Goal: Transaction & Acquisition: Purchase product/service

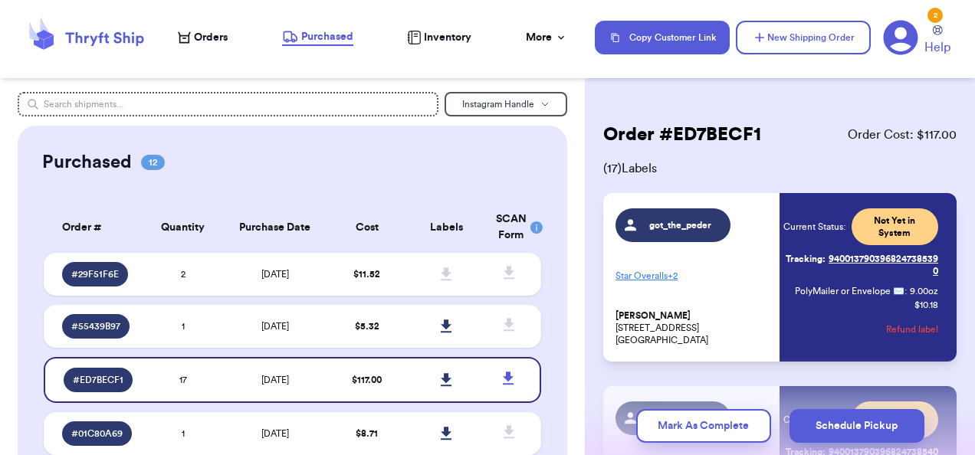
scroll to position [2822, 0]
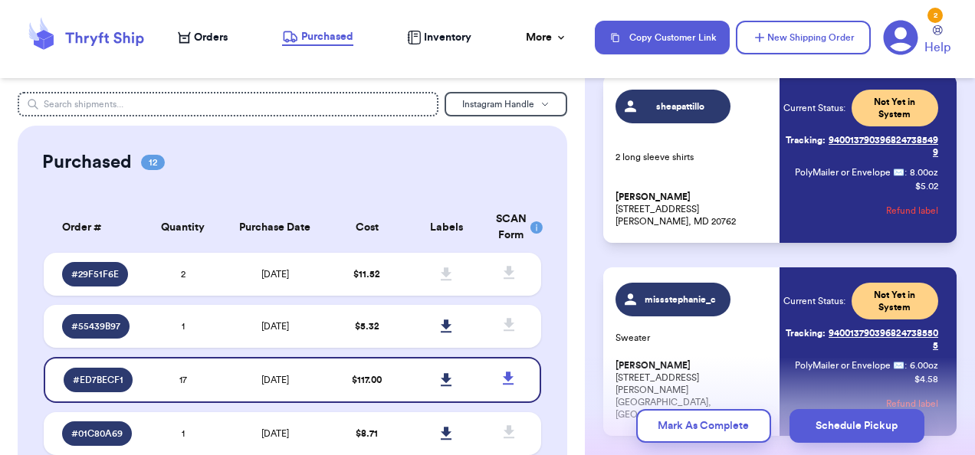
click at [202, 37] on span "Orders" at bounding box center [211, 37] width 34 height 15
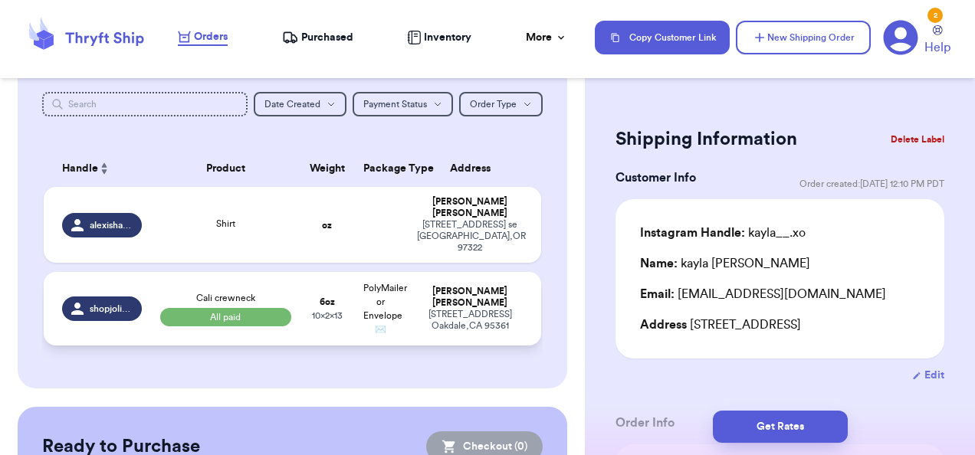
scroll to position [330, 0]
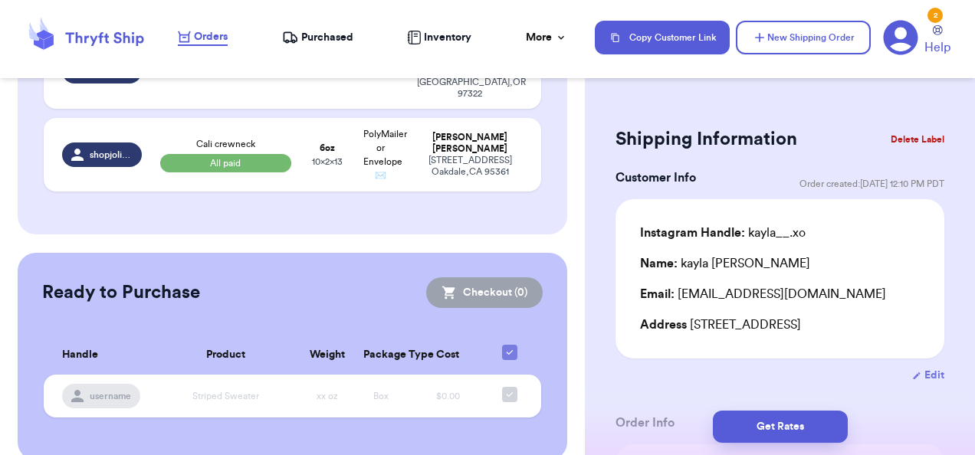
click at [312, 42] on span "Purchased" at bounding box center [327, 37] width 52 height 15
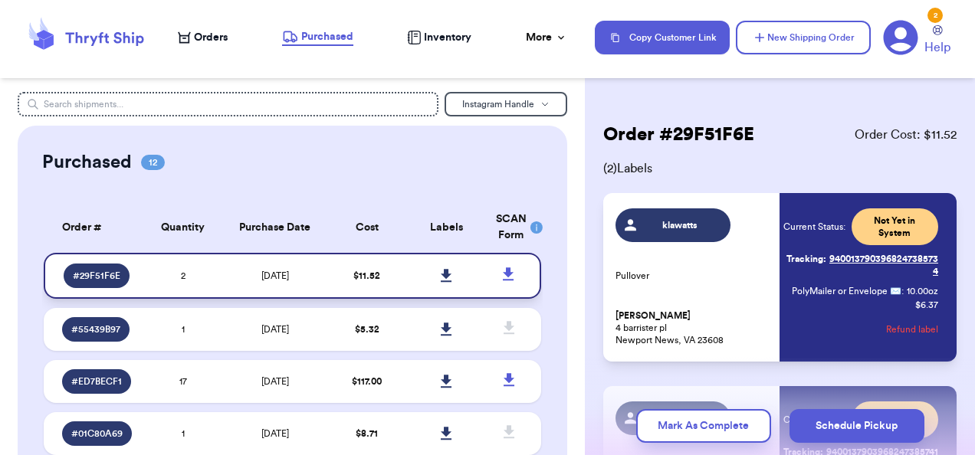
click at [441, 280] on icon at bounding box center [446, 276] width 11 height 14
click at [196, 41] on span "Orders" at bounding box center [211, 37] width 34 height 15
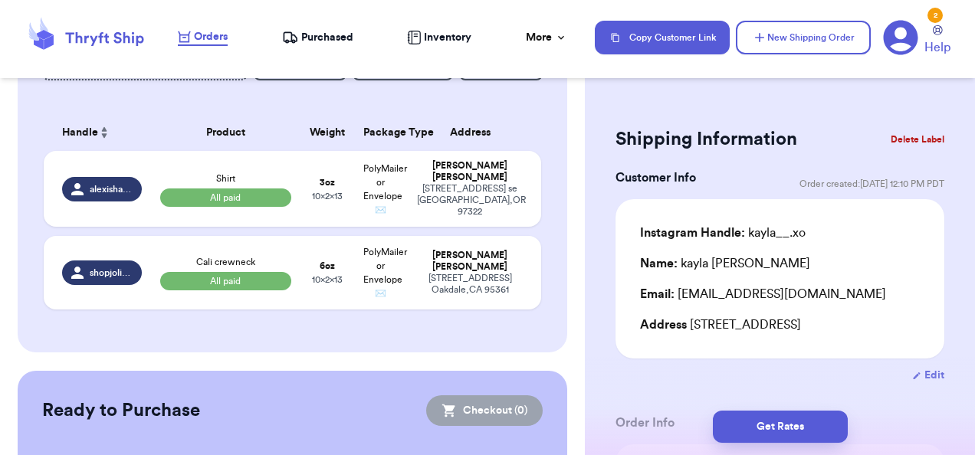
scroll to position [213, 0]
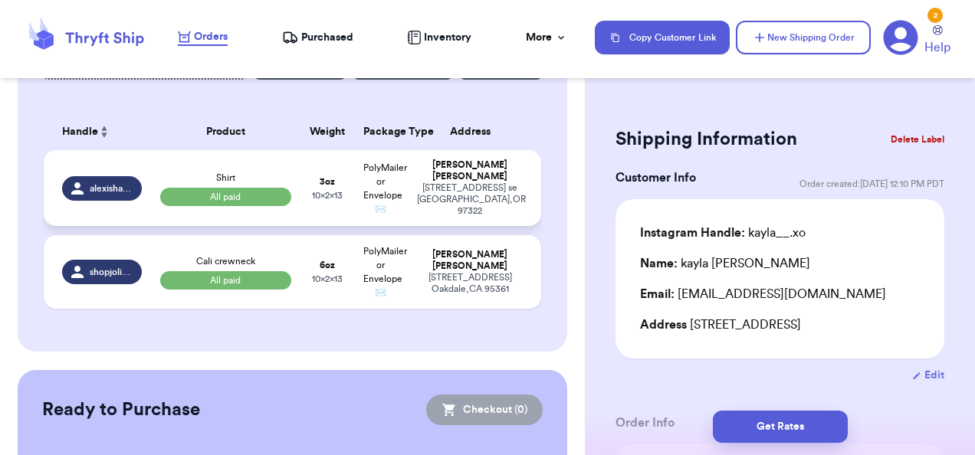
click at [408, 195] on td "[PERSON_NAME] [STREET_ADDRESS]" at bounding box center [475, 188] width 134 height 76
type input "Shirt"
select select "paid"
type input "3"
type input "13"
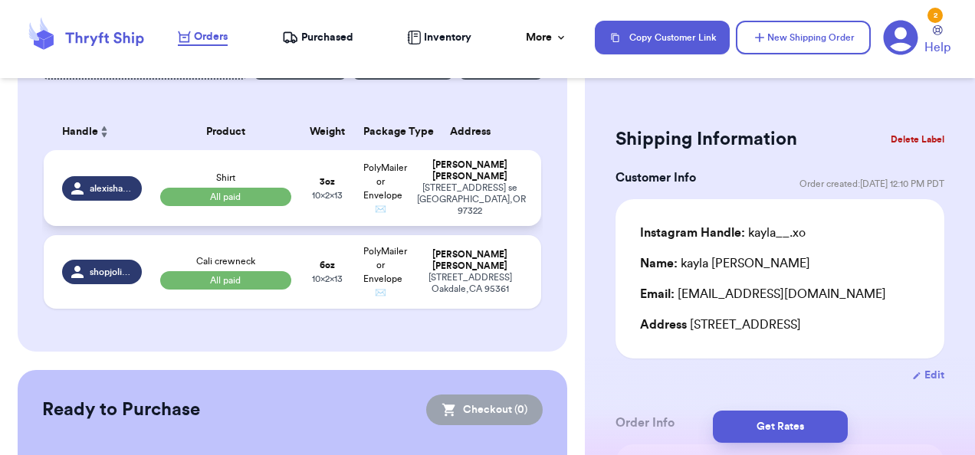
type input "10"
type input "2"
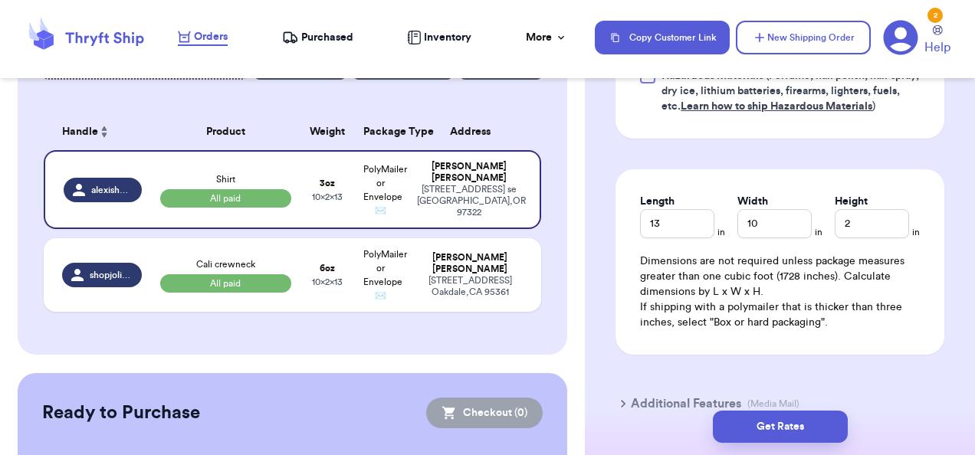
scroll to position [886, 0]
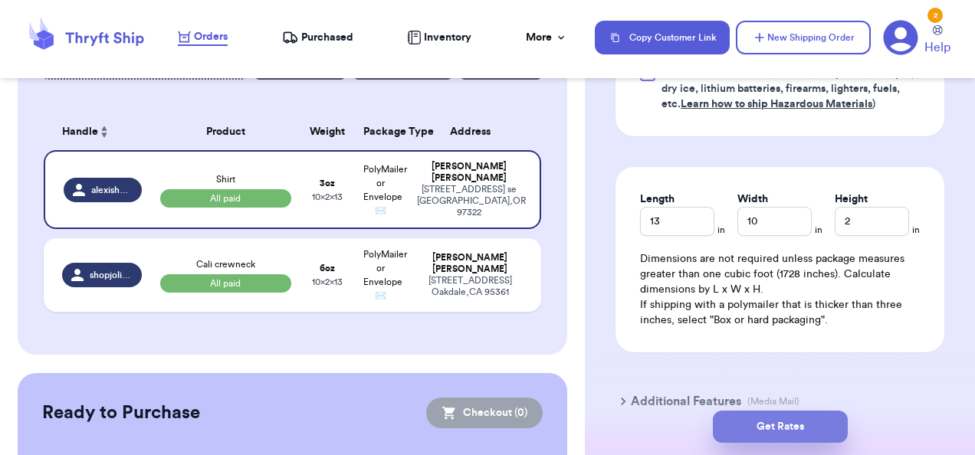
click at [789, 425] on button "Get Rates" at bounding box center [780, 427] width 135 height 32
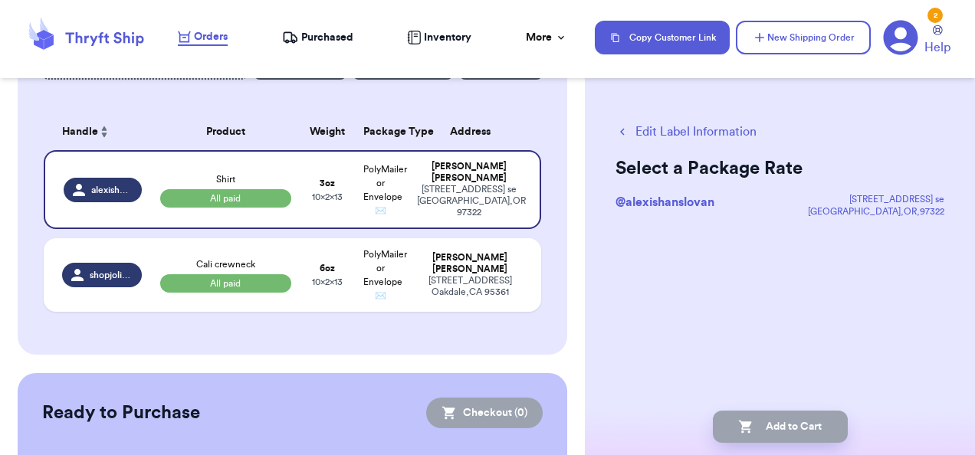
scroll to position [0, 0]
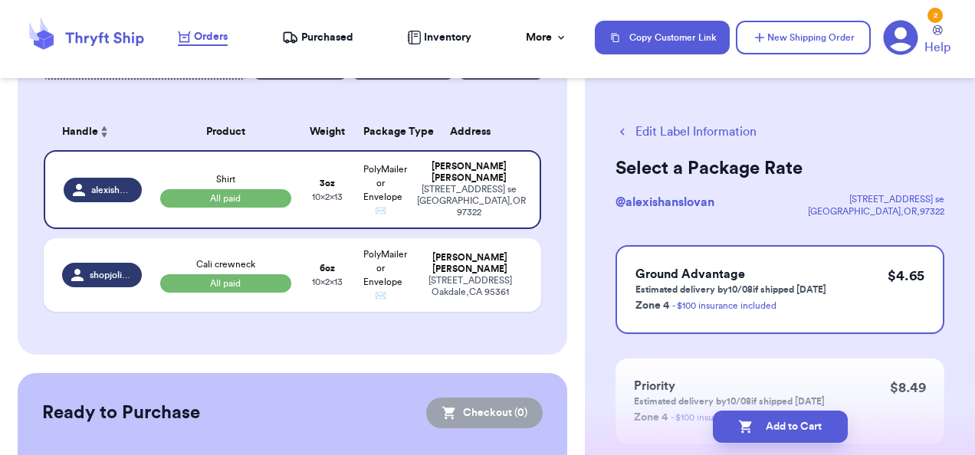
checkbox input "false"
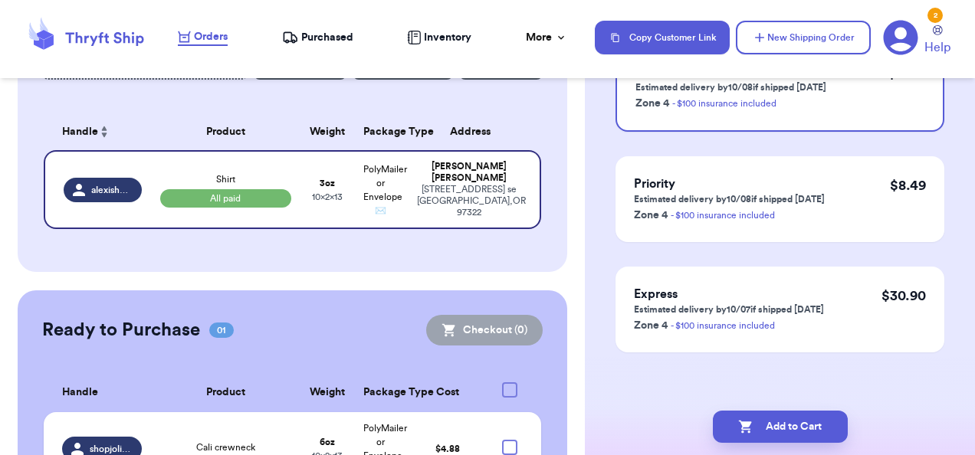
scroll to position [207, 0]
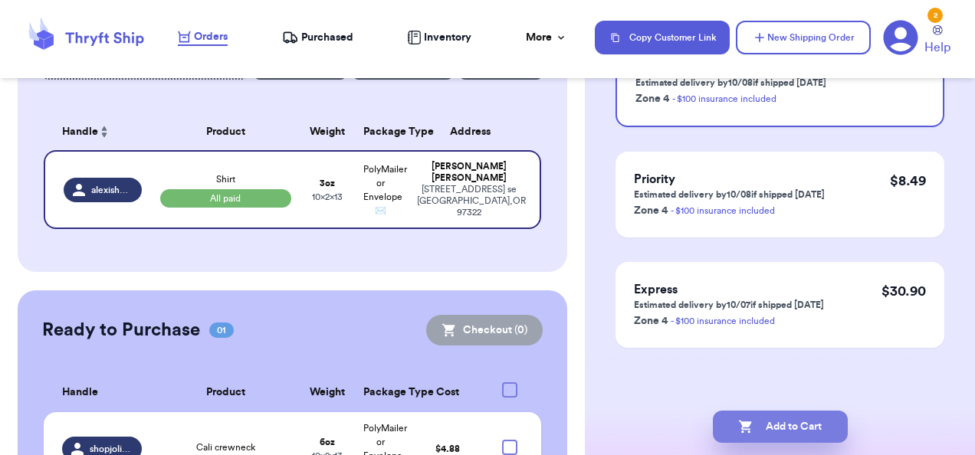
click at [783, 425] on button "Add to Cart" at bounding box center [780, 427] width 135 height 32
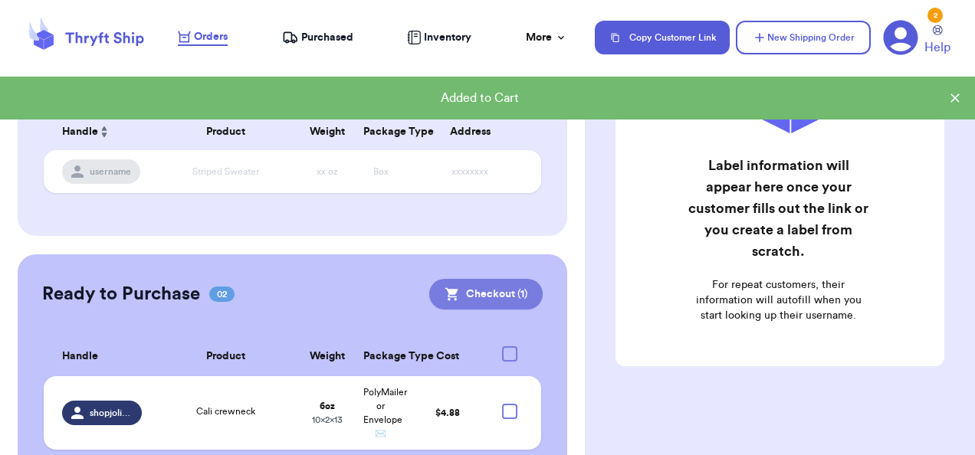
click at [460, 300] on button "Checkout ( 1 )" at bounding box center [485, 294] width 113 height 31
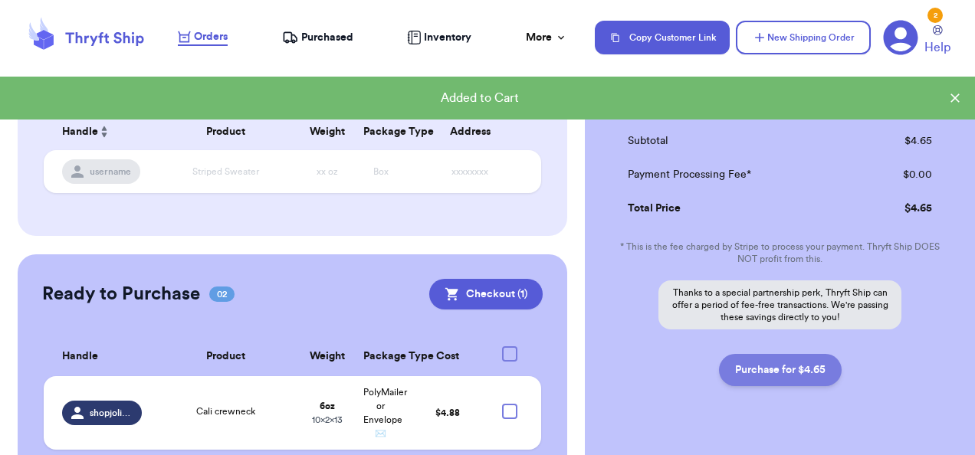
click at [779, 375] on button "Purchase for $4.65" at bounding box center [780, 370] width 123 height 32
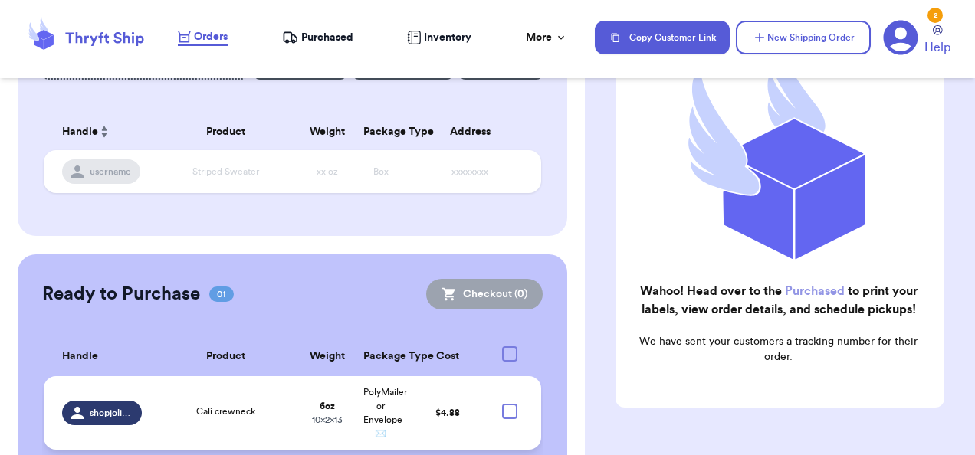
click at [502, 413] on div at bounding box center [509, 411] width 15 height 15
click at [509, 404] on input "checkbox" at bounding box center [509, 403] width 1 height 1
checkbox input "true"
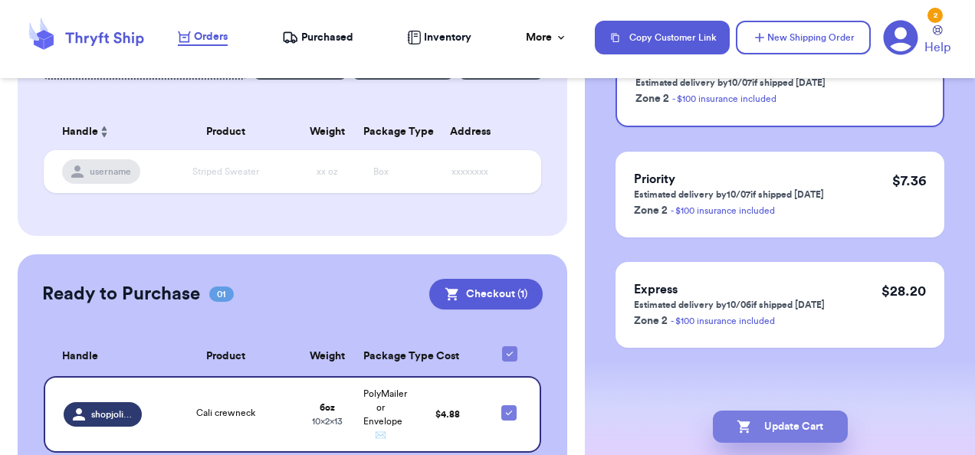
click at [804, 426] on button "Update Cart" at bounding box center [780, 427] width 135 height 32
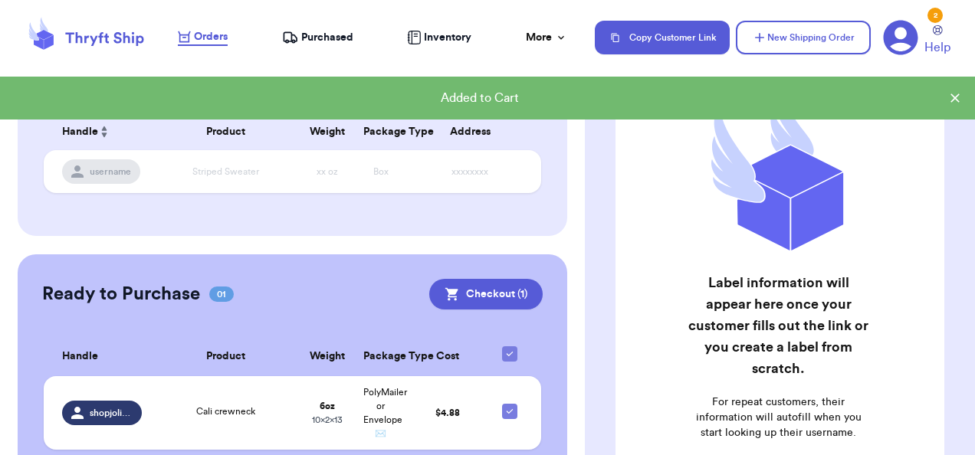
scroll to position [0, 0]
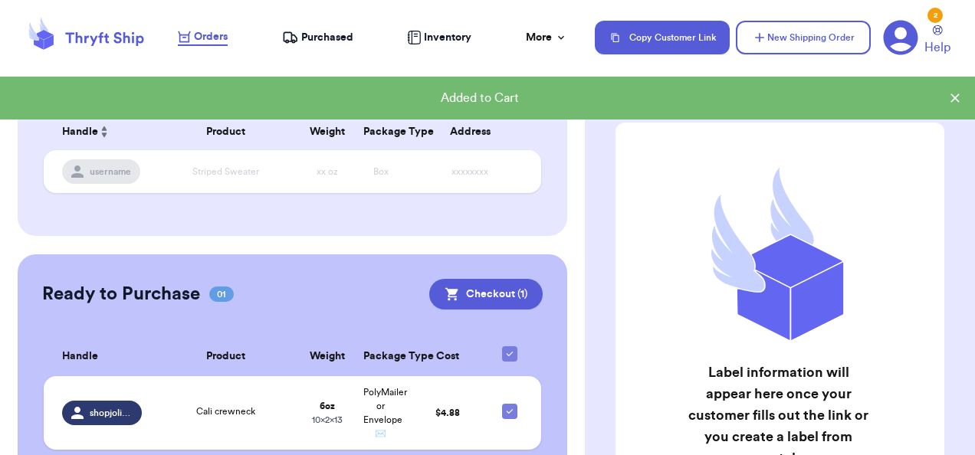
click at [303, 28] on nav "Orders Purchased Inventory More Stats Completed Orders Payments Payouts Copy Cu…" at bounding box center [568, 37] width 812 height 51
click at [303, 38] on span "Purchased" at bounding box center [327, 37] width 52 height 15
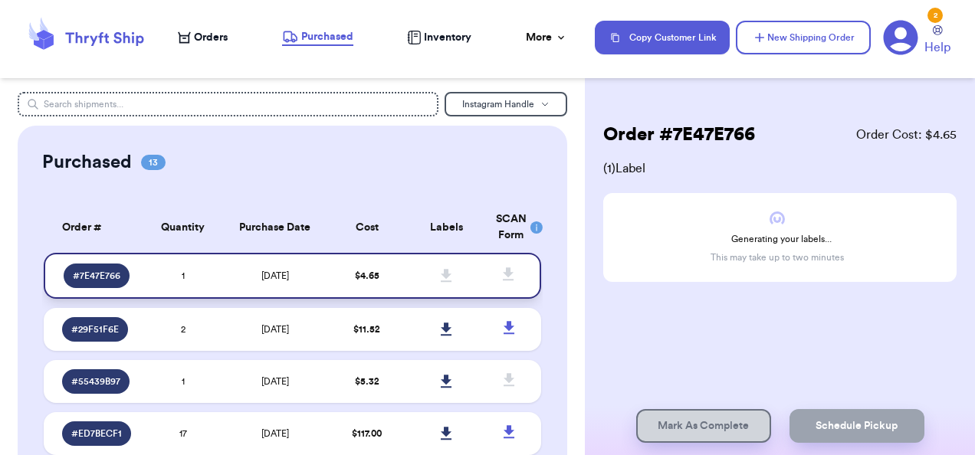
click at [441, 277] on icon at bounding box center [446, 276] width 11 height 14
click at [199, 39] on span "Orders" at bounding box center [211, 37] width 34 height 15
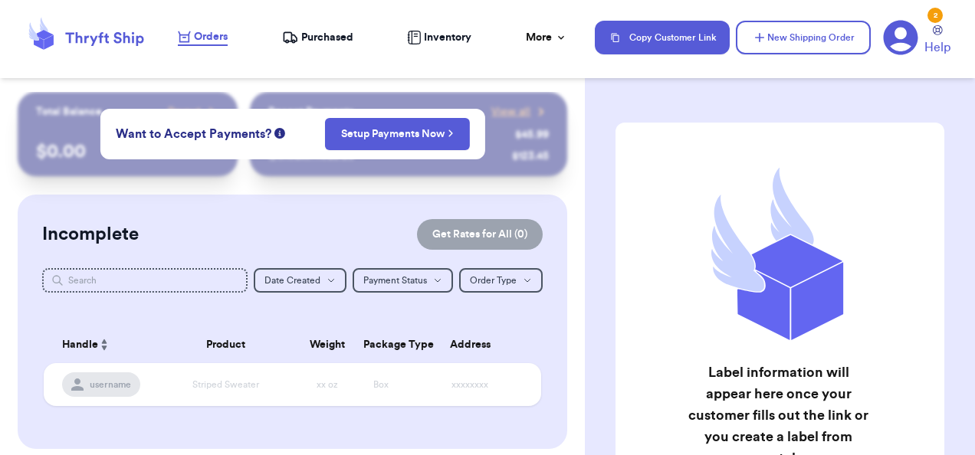
click at [313, 35] on span "Purchased" at bounding box center [327, 37] width 52 height 15
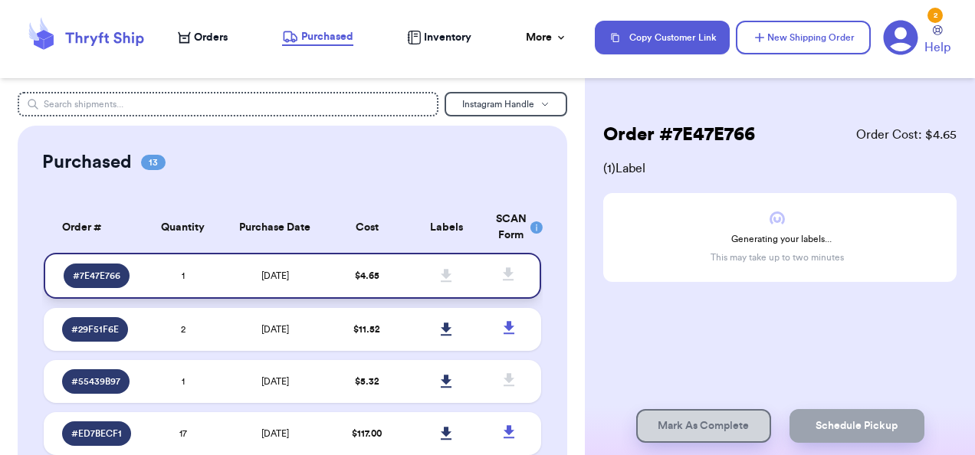
click at [430, 277] on span at bounding box center [447, 276] width 34 height 34
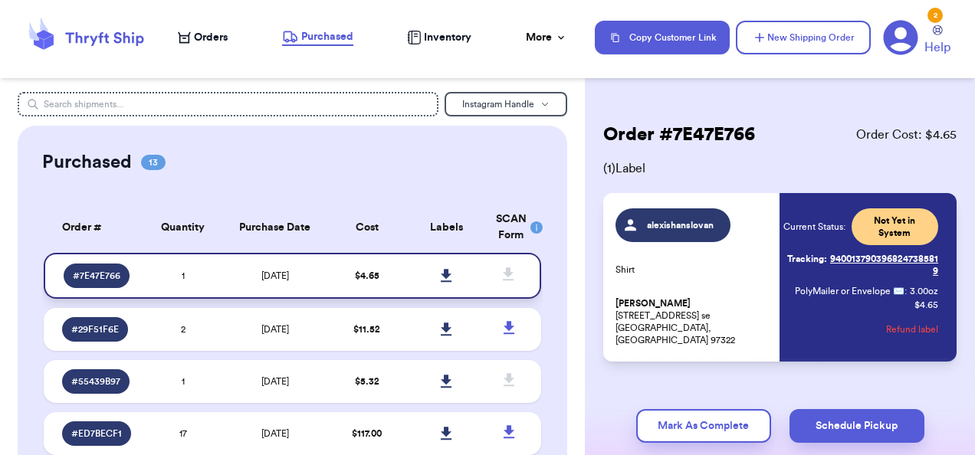
click at [441, 274] on icon at bounding box center [446, 275] width 11 height 13
click at [209, 34] on span "Orders" at bounding box center [211, 37] width 34 height 15
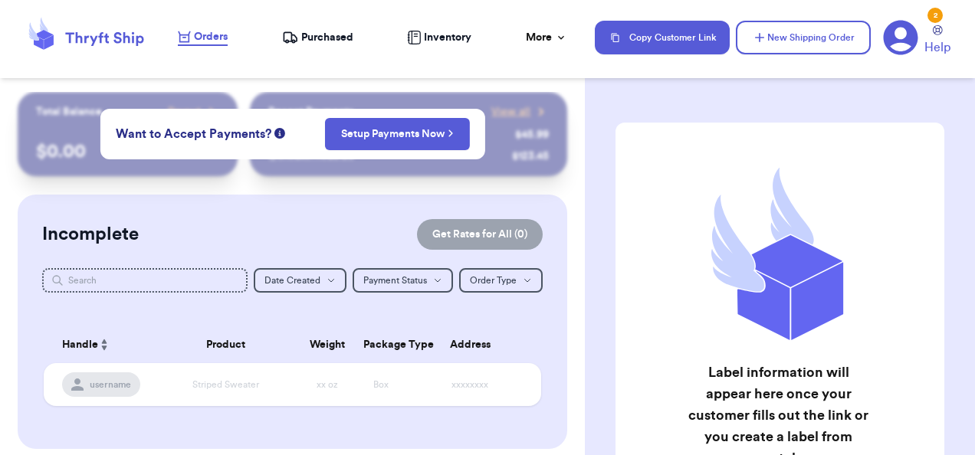
scroll to position [268, 0]
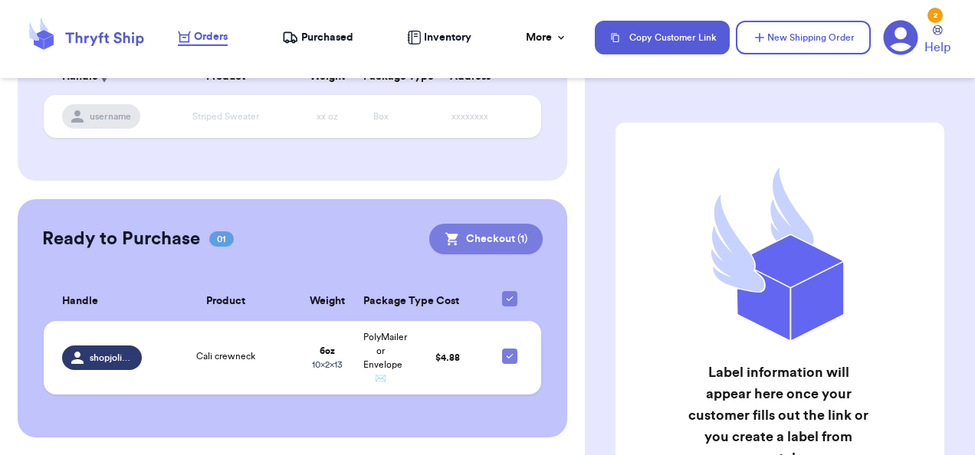
click at [454, 234] on button "Checkout ( 1 )" at bounding box center [485, 239] width 113 height 31
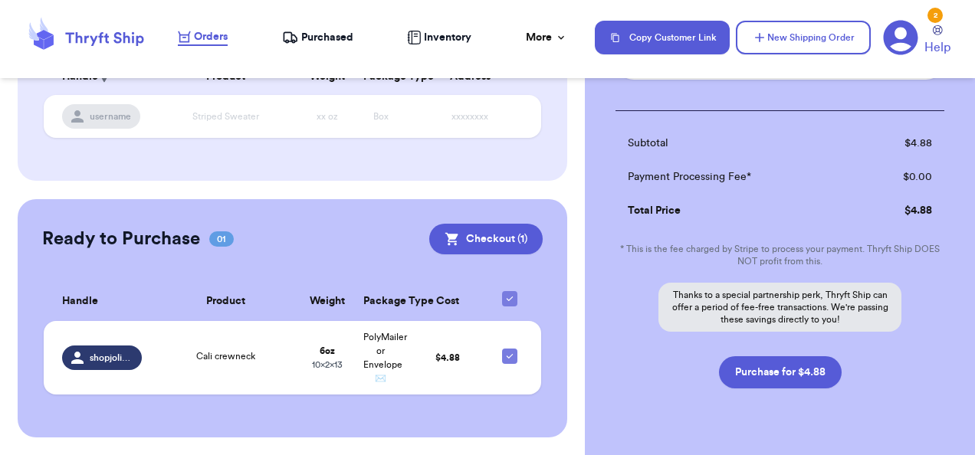
scroll to position [228, 0]
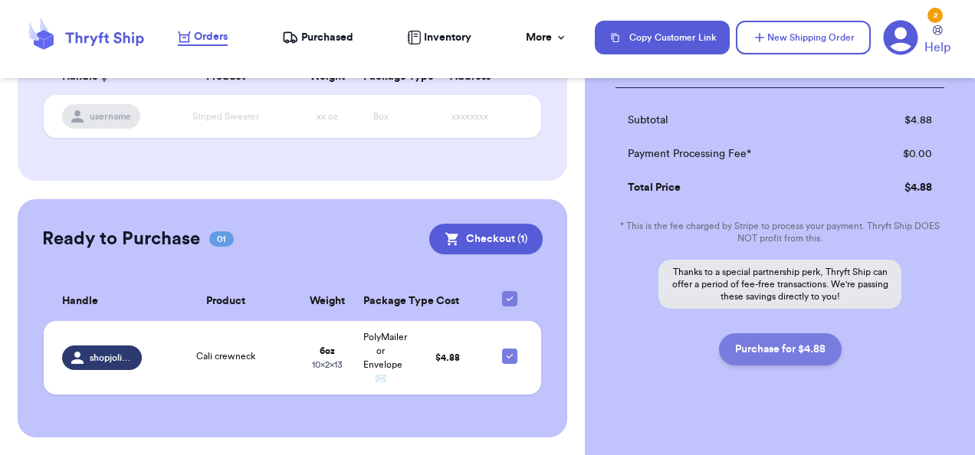
click at [783, 352] on button "Purchase for $4.88" at bounding box center [780, 349] width 123 height 32
checkbox input "false"
checkbox input "true"
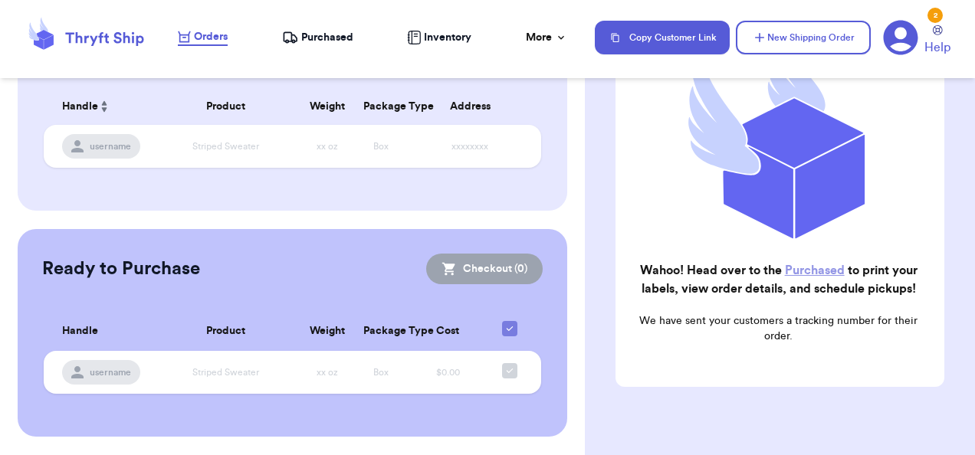
scroll to position [238, 0]
click at [311, 34] on span "Purchased" at bounding box center [327, 37] width 52 height 15
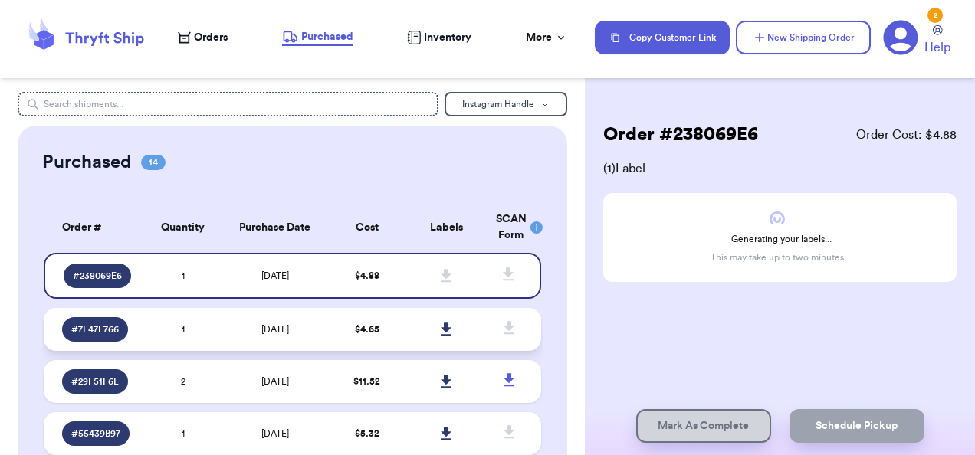
click at [384, 334] on td "$ 4.65" at bounding box center [367, 329] width 80 height 43
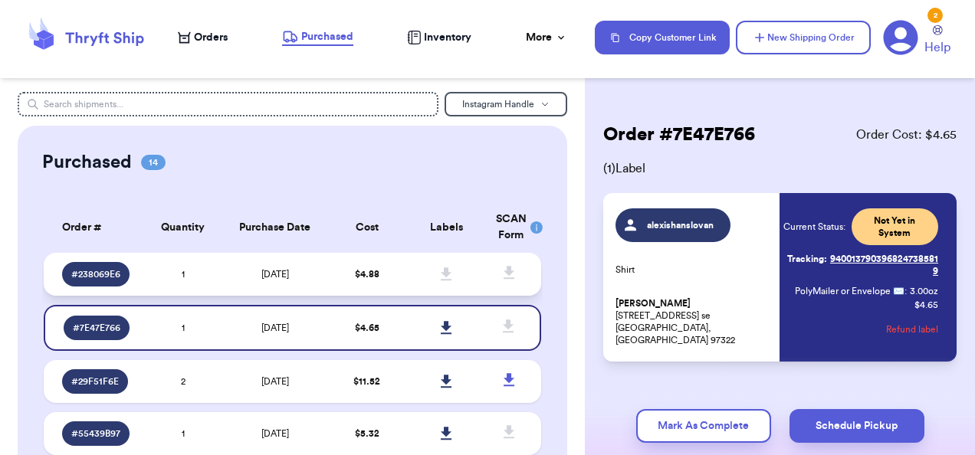
click at [407, 272] on td at bounding box center [447, 274] width 80 height 43
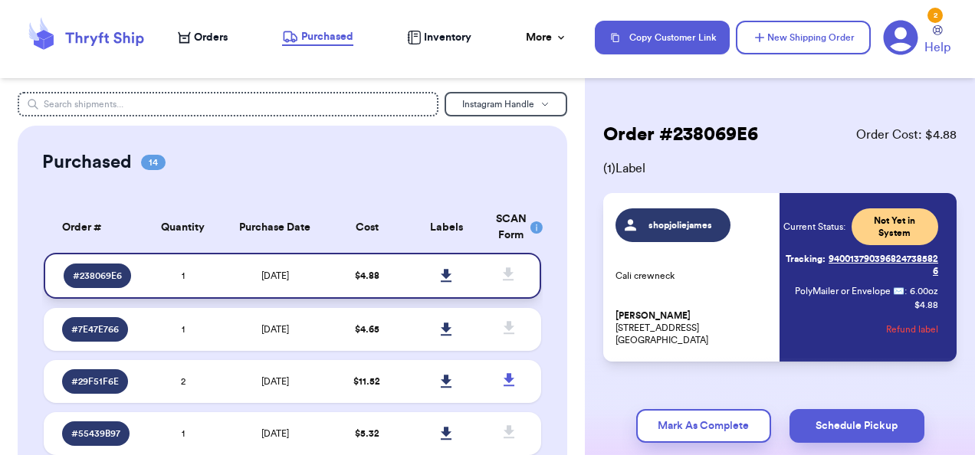
click at [444, 276] on link at bounding box center [447, 276] width 34 height 34
